Goal: Task Accomplishment & Management: Complete application form

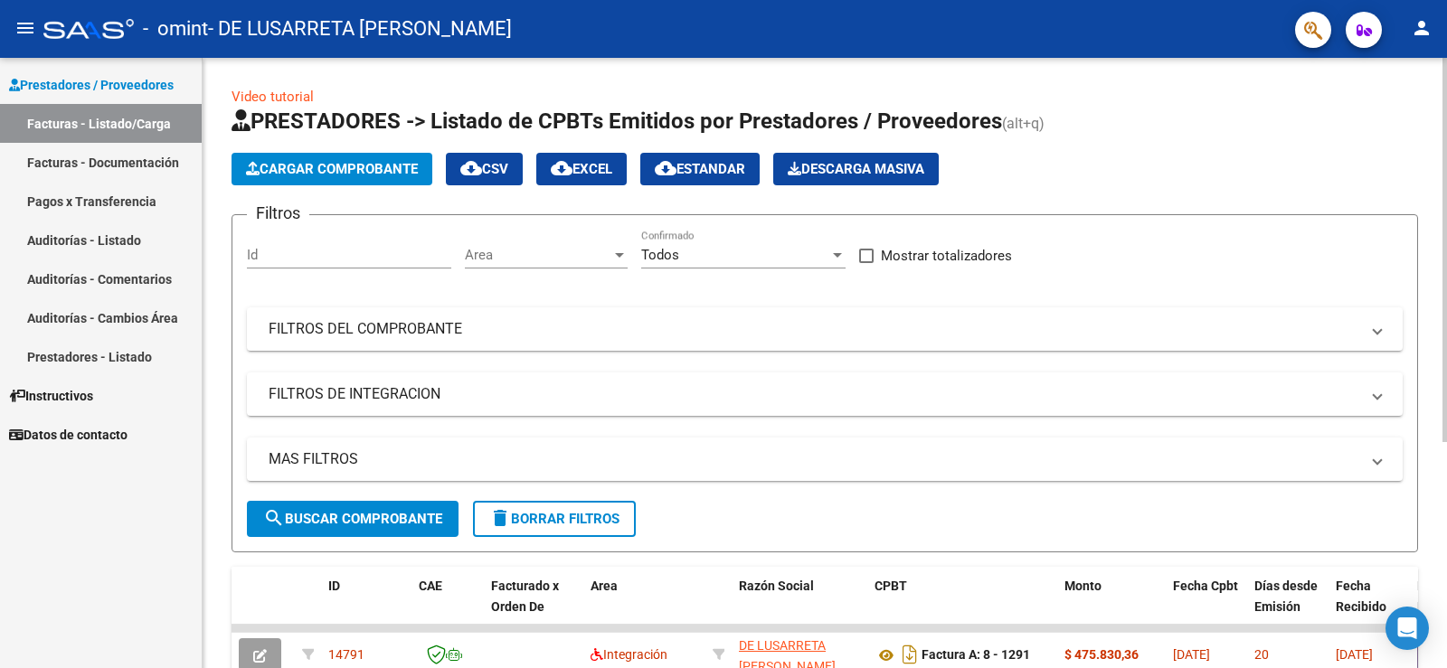
scroll to position [359, 0]
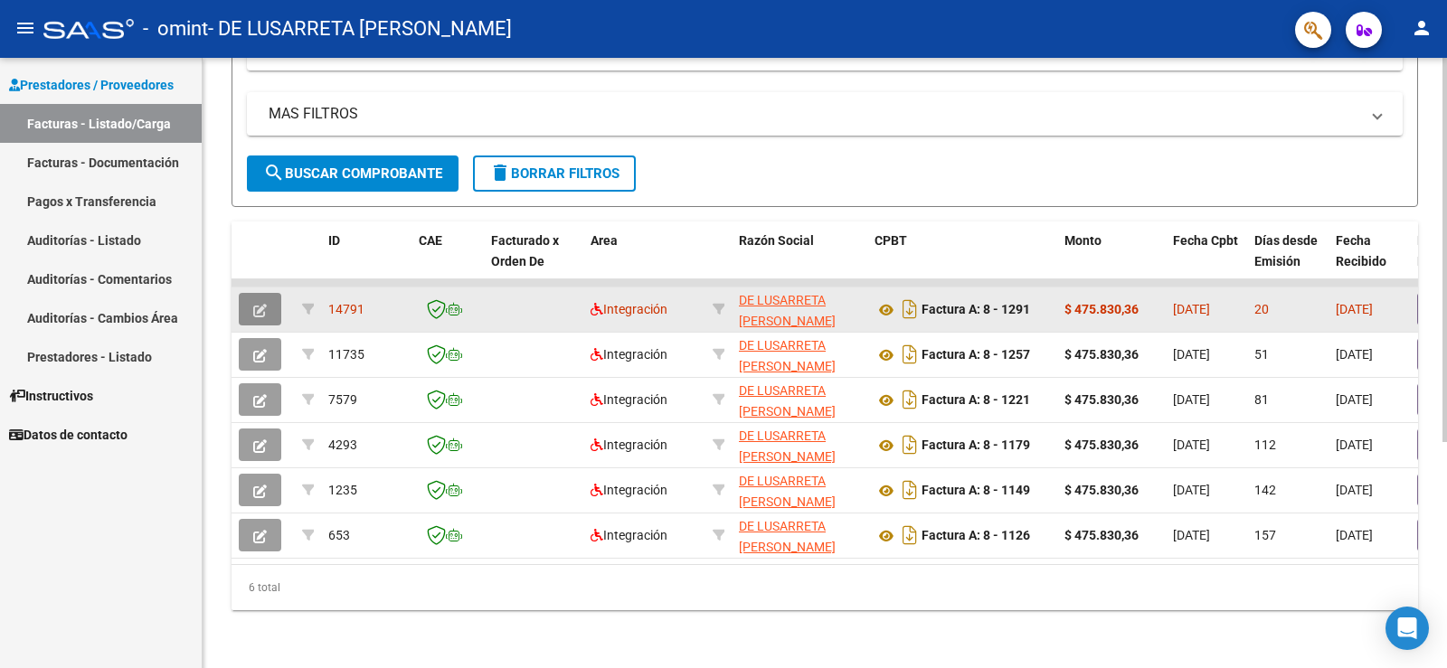
click at [272, 300] on button "button" at bounding box center [260, 309] width 42 height 33
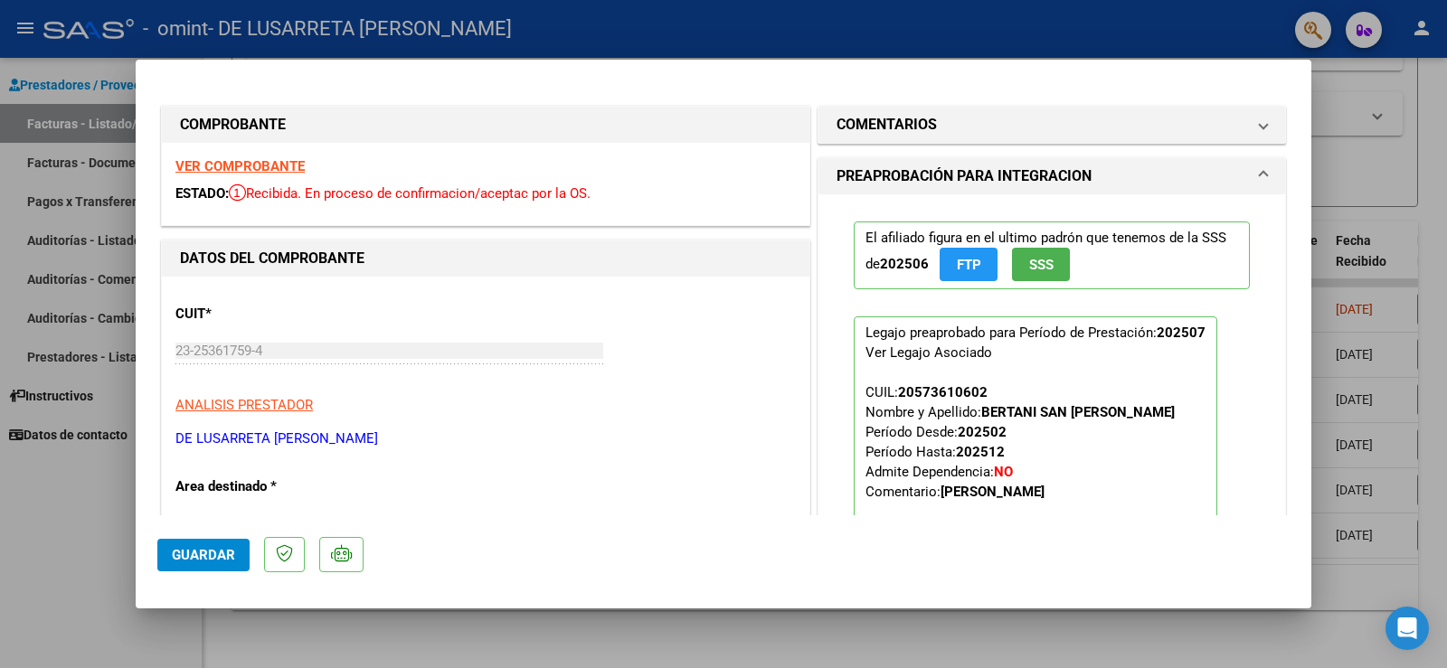
click at [644, 630] on div at bounding box center [723, 334] width 1447 height 668
type input "$ 0,00"
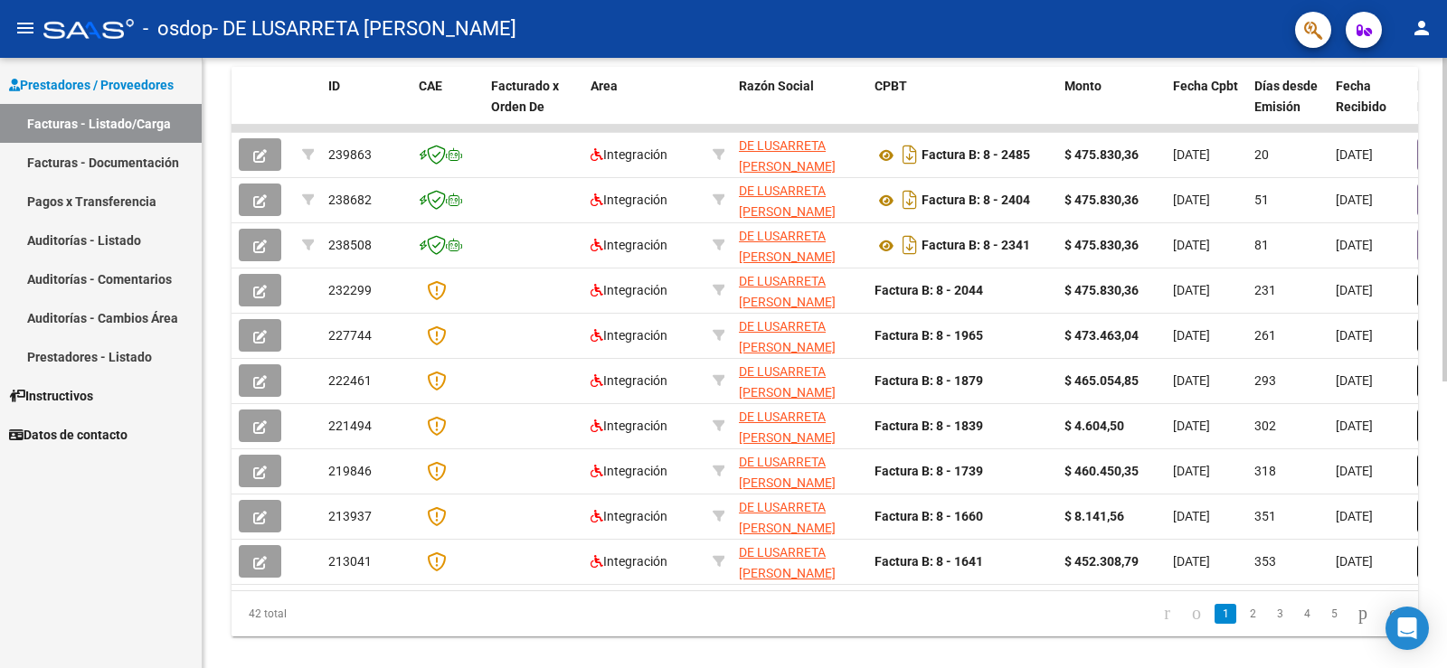
scroll to position [540, 0]
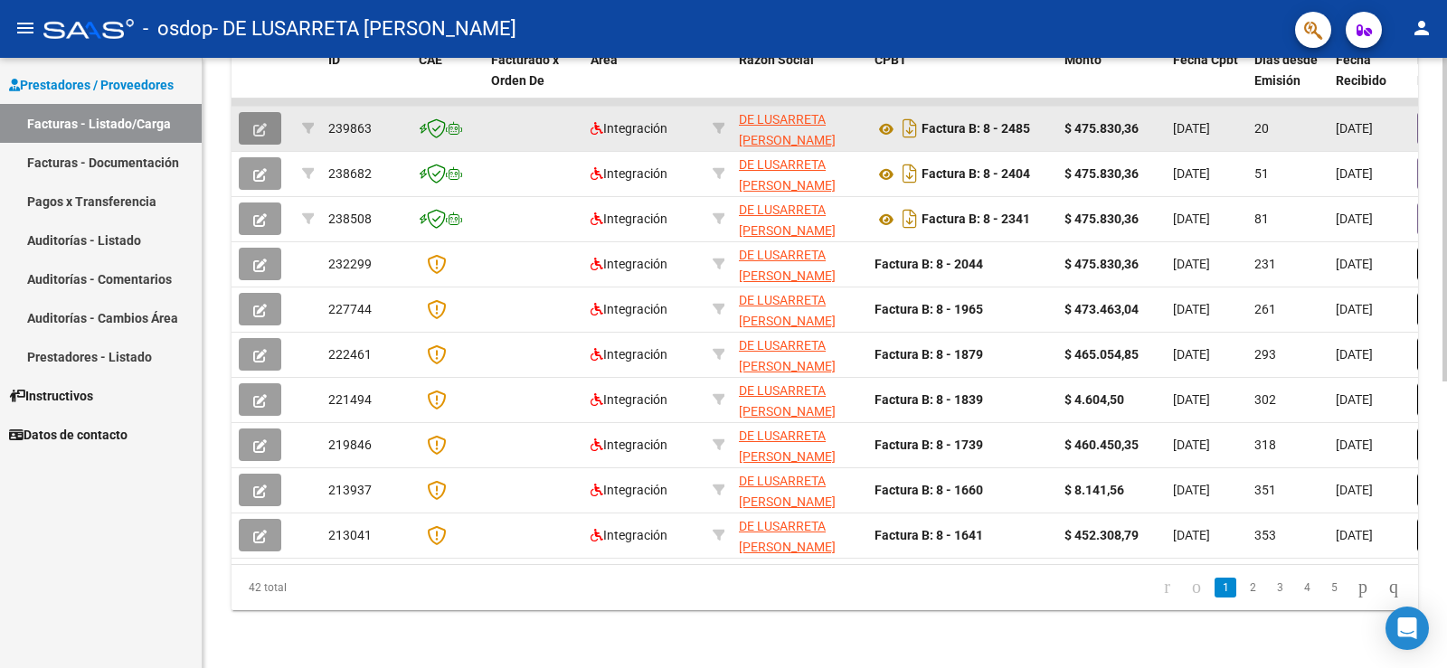
click at [263, 123] on icon "button" at bounding box center [260, 130] width 14 height 14
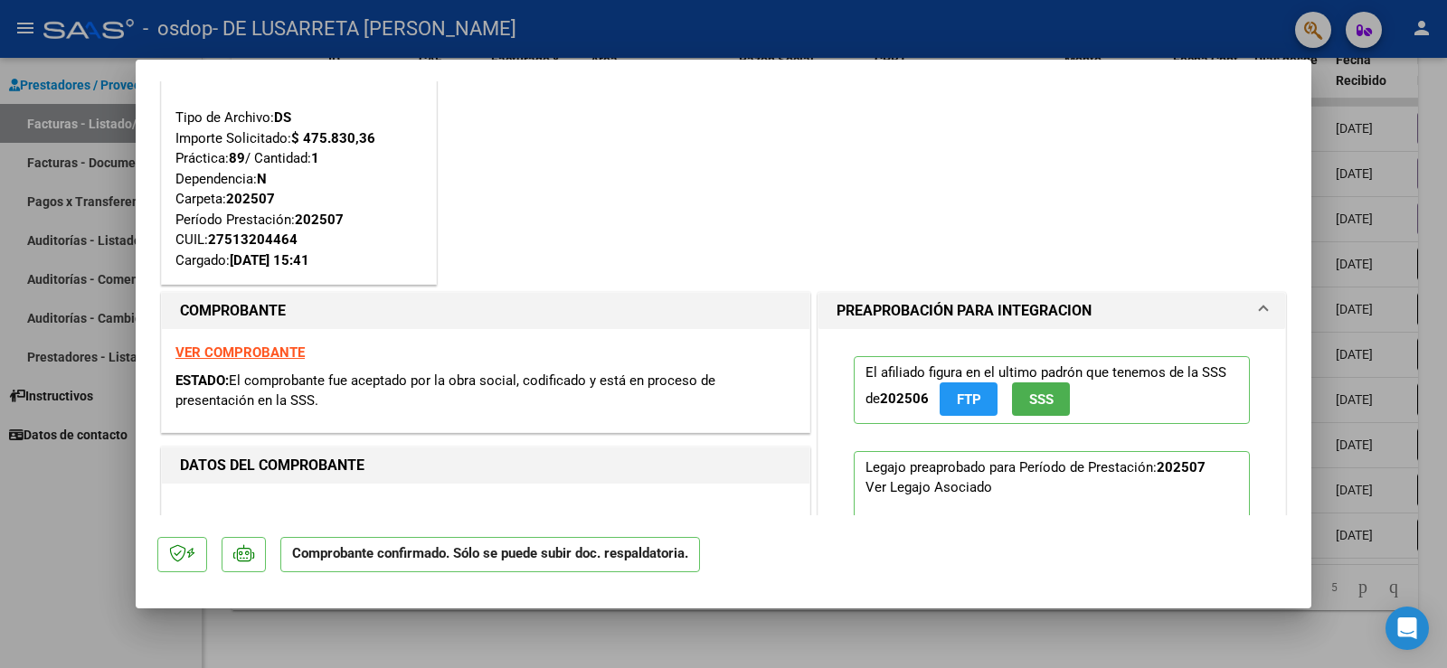
scroll to position [0, 0]
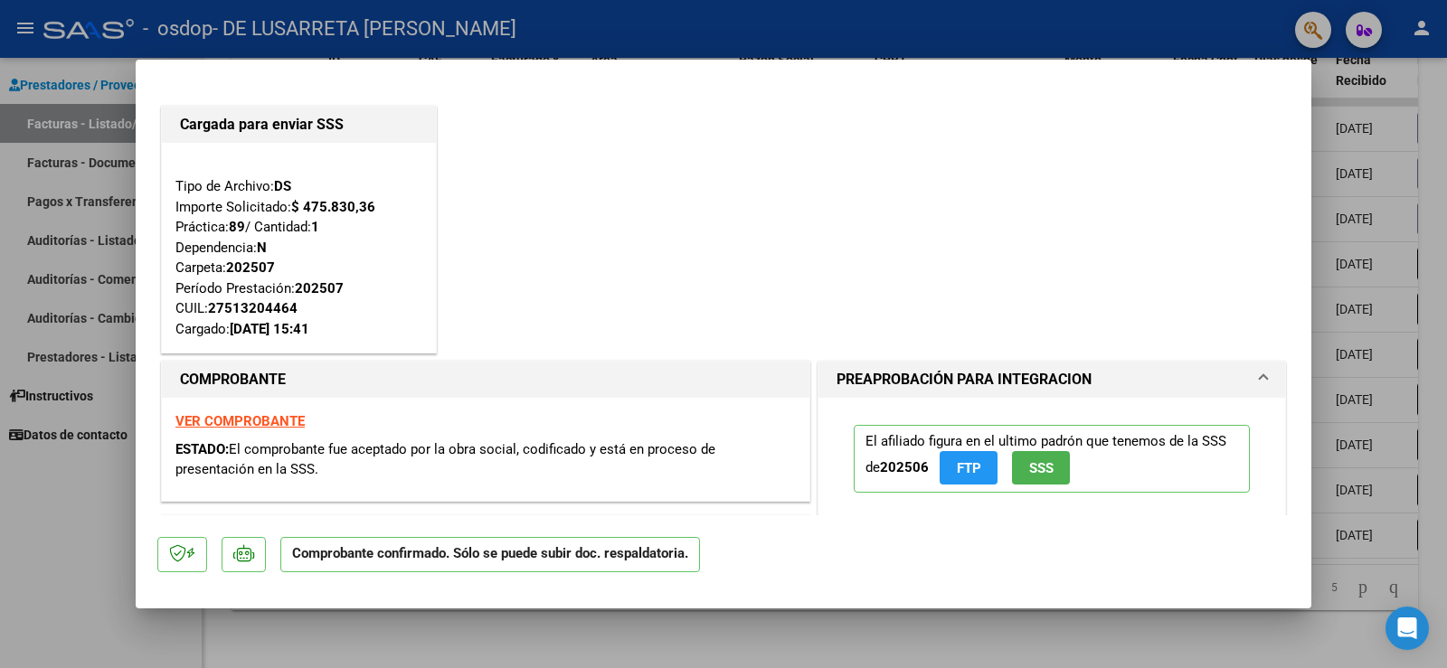
click at [1328, 116] on div at bounding box center [723, 334] width 1447 height 668
click at [1328, 116] on datatable-body-cell "07/08/2025" at bounding box center [1368, 129] width 81 height 44
type input "$ 0,00"
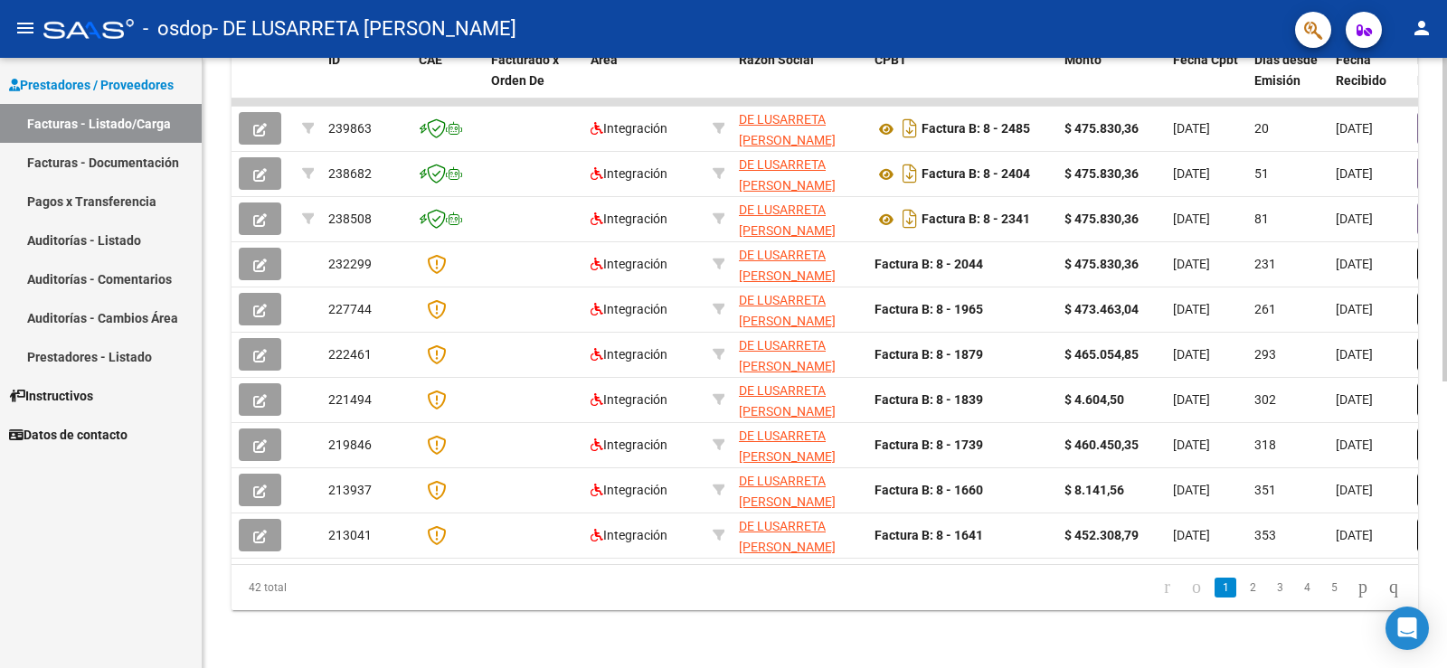
click at [468, 551] on datatable-body "239863 Integración DE LUSARRETA MARIA SOL 23253617594 Factura B: 8 - 2485 $ 475…" at bounding box center [824, 332] width 1186 height 466
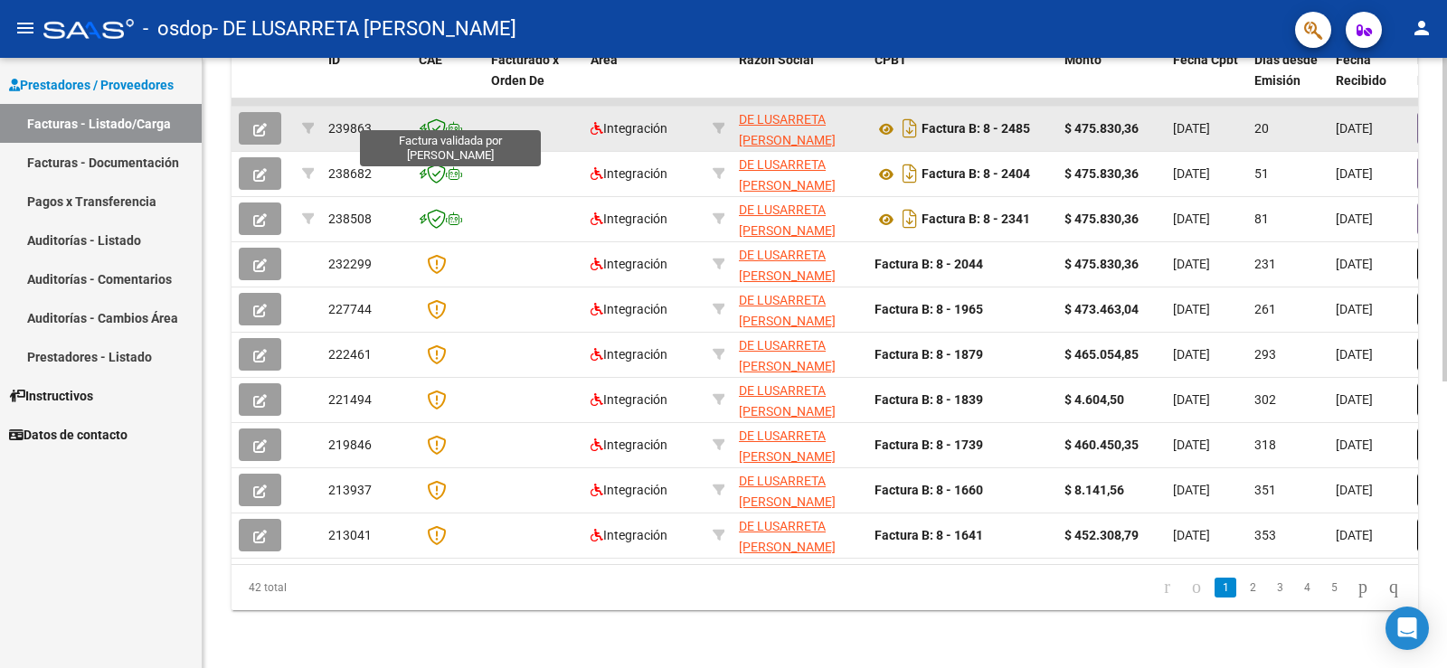
click at [438, 118] on icon at bounding box center [436, 128] width 19 height 20
